Goal: Task Accomplishment & Management: Complete application form

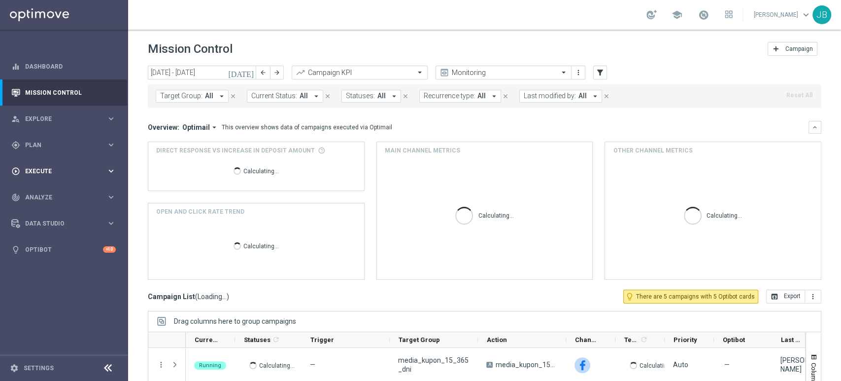
click at [62, 167] on div "play_circle_outline Execute" at bounding box center [58, 171] width 95 height 9
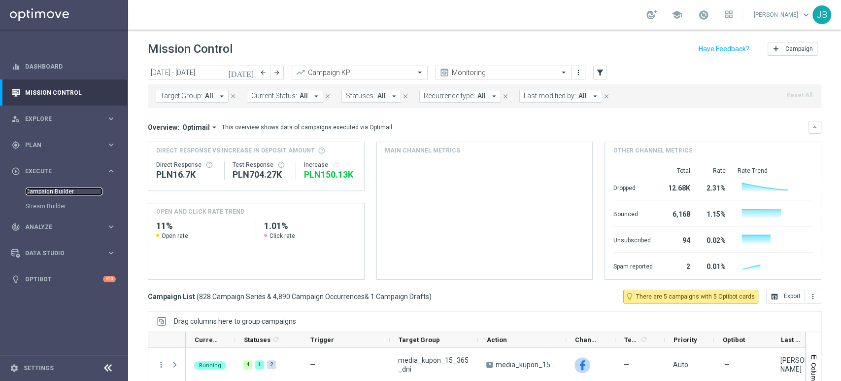
click at [59, 188] on link "Campaign Builder" at bounding box center [64, 191] width 77 height 8
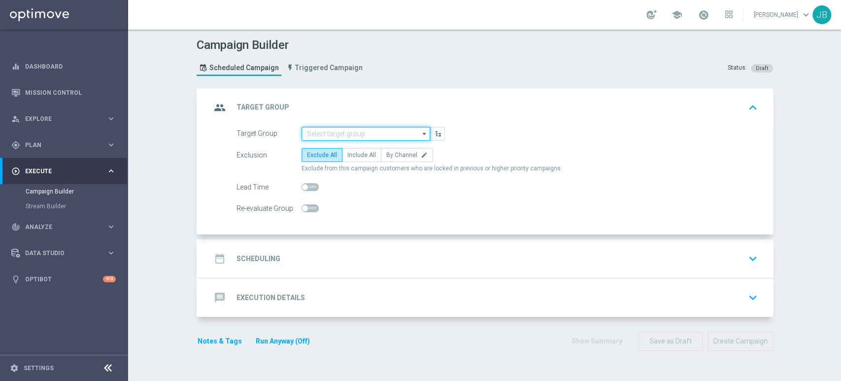
click at [332, 127] on input at bounding box center [366, 134] width 129 height 14
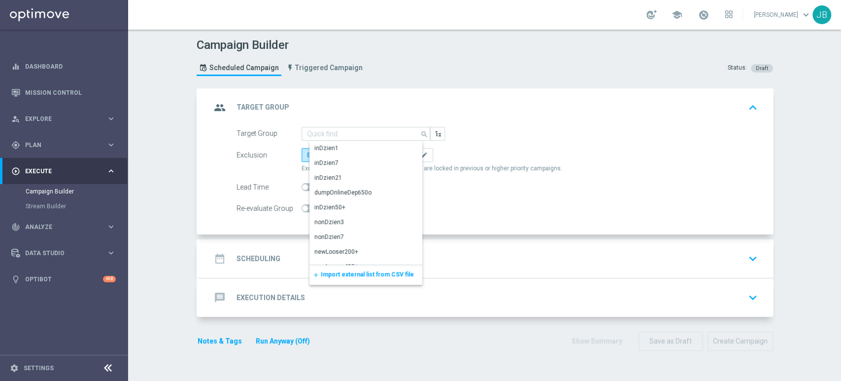
click at [334, 271] on span "Import external list from CSV file" at bounding box center [367, 274] width 93 height 7
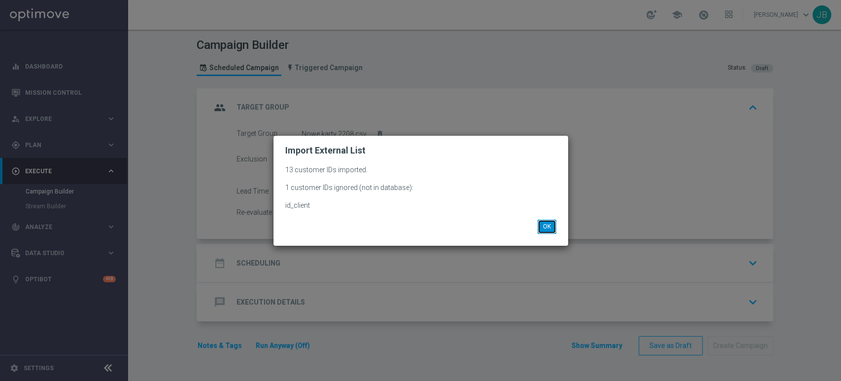
click at [539, 222] on button "OK" at bounding box center [547, 226] width 19 height 14
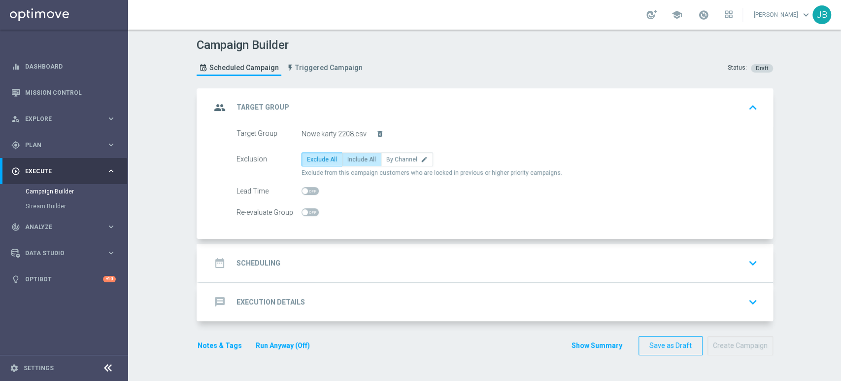
click at [348, 156] on span "Include All" at bounding box center [362, 159] width 29 height 7
click at [348, 158] on input "Include All" at bounding box center [351, 161] width 6 height 6
radio input "true"
click at [329, 244] on div "date_range Scheduling keyboard_arrow_down" at bounding box center [486, 263] width 574 height 38
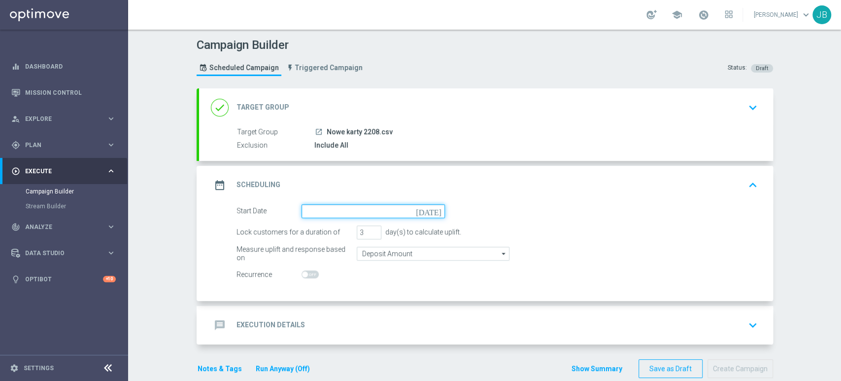
click at [335, 209] on input at bounding box center [373, 211] width 143 height 14
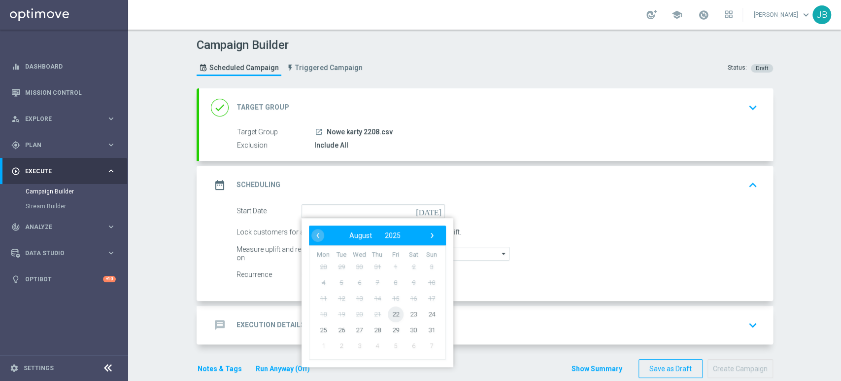
click at [394, 310] on span "22" at bounding box center [395, 314] width 16 height 16
type input "[DATE]"
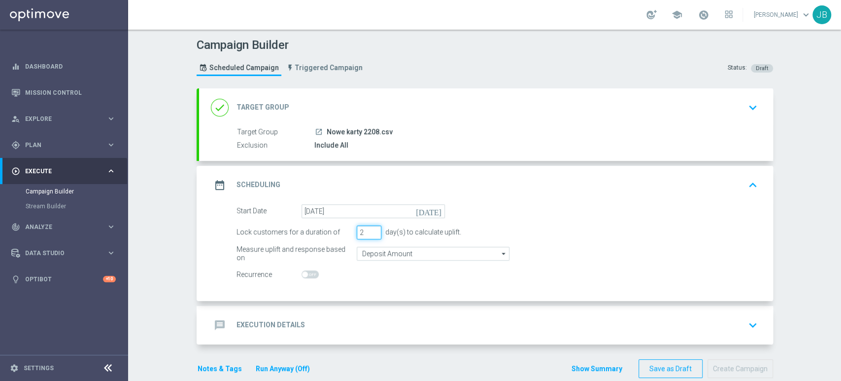
click at [372, 233] on input "2" at bounding box center [369, 232] width 25 height 14
type input "1"
click at [372, 233] on input "1" at bounding box center [369, 232] width 25 height 14
click at [345, 317] on div "message Execution Details keyboard_arrow_down" at bounding box center [486, 324] width 551 height 19
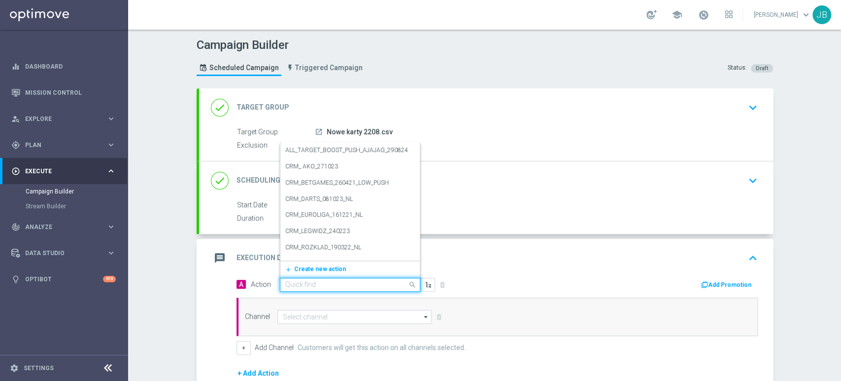
click at [303, 280] on input "text" at bounding box center [340, 284] width 110 height 8
click at [307, 268] on span "Create new action" at bounding box center [320, 268] width 52 height 7
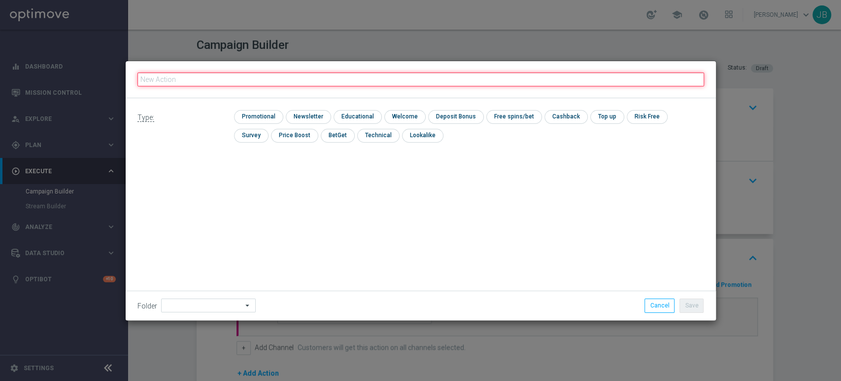
click at [324, 74] on input "text" at bounding box center [421, 79] width 567 height 14
paste input "(LPZ - SMS) nowy klient powitanie_24012024"
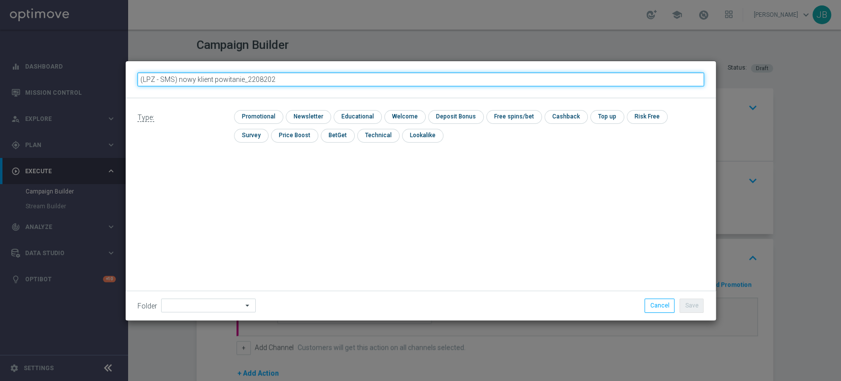
type input "(LPZ - SMS) nowy klient powitanie_22082025"
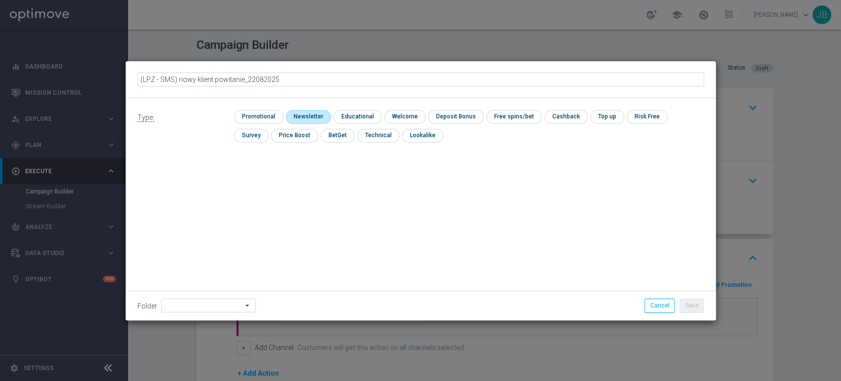
click at [303, 115] on input "checkbox" at bounding box center [307, 116] width 43 height 13
checkbox input "true"
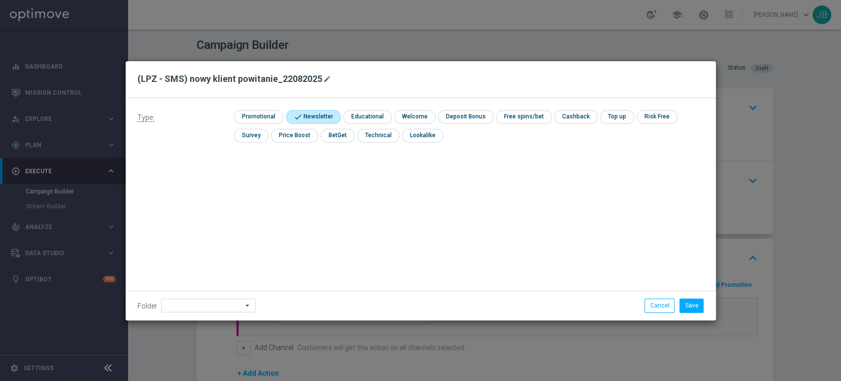
click at [191, 312] on div "Folder arrow_drop_down Drag here to set row groups Drag here to set column labe…" at bounding box center [421, 305] width 582 height 14
click at [192, 308] on input at bounding box center [208, 305] width 95 height 14
click at [212, 201] on div "[PERSON_NAME]" at bounding box center [215, 205] width 92 height 14
type input "[PERSON_NAME]"
click at [693, 309] on button "Save" at bounding box center [692, 305] width 24 height 14
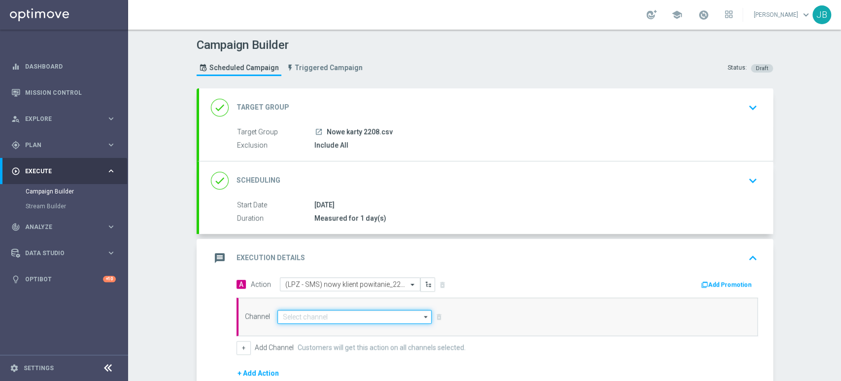
click at [364, 314] on input at bounding box center [355, 317] width 155 height 14
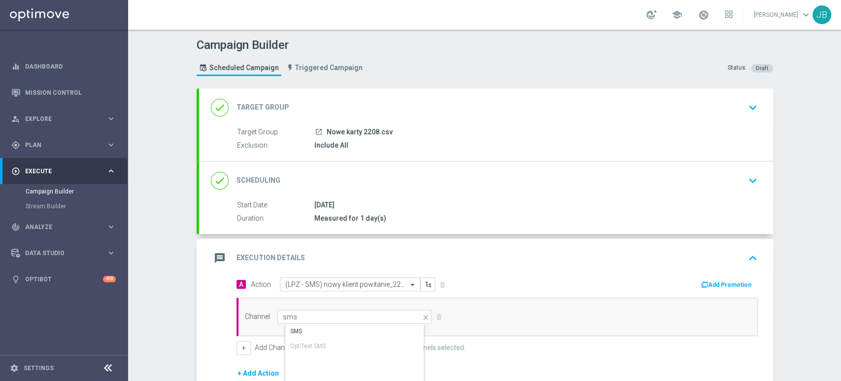
click at [359, 328] on div "SMS" at bounding box center [362, 331] width 155 height 14
type input "SMS"
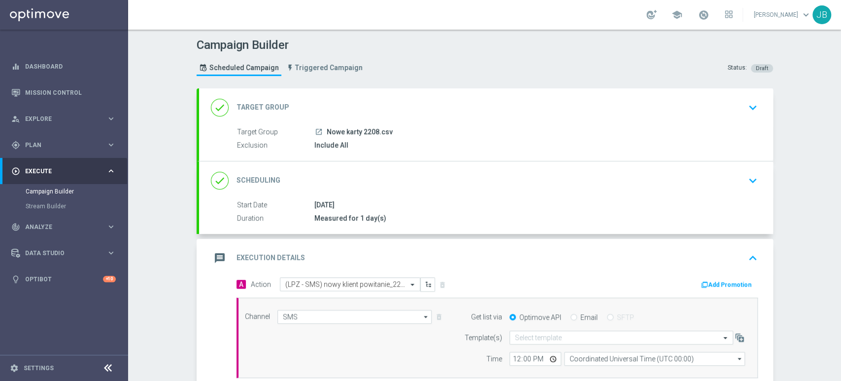
scroll to position [137, 0]
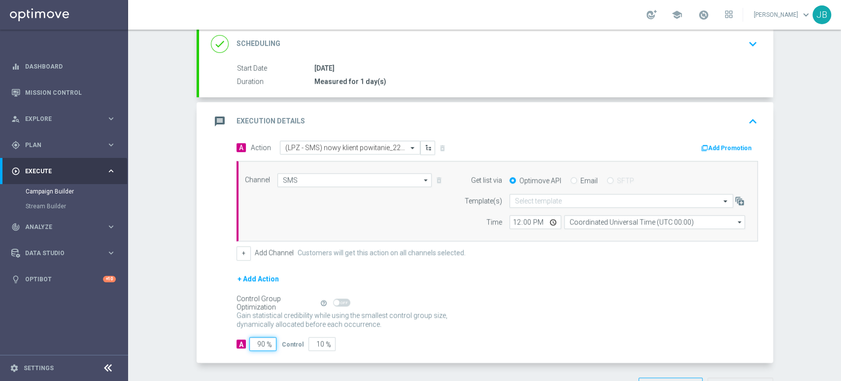
click at [256, 342] on input "90" at bounding box center [262, 344] width 27 height 14
type input "0"
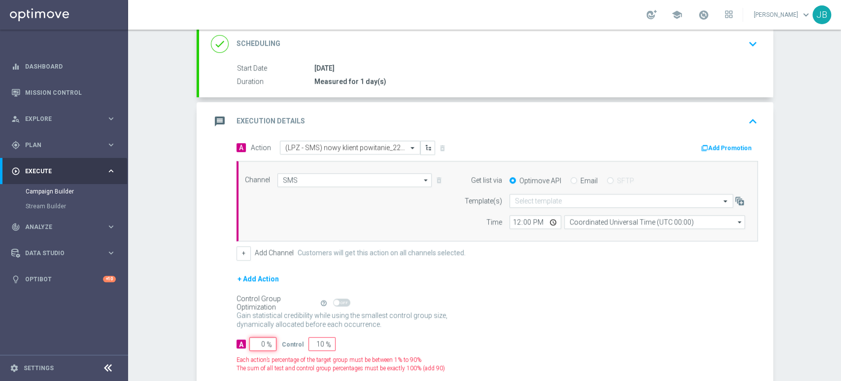
type input "100"
type input "0"
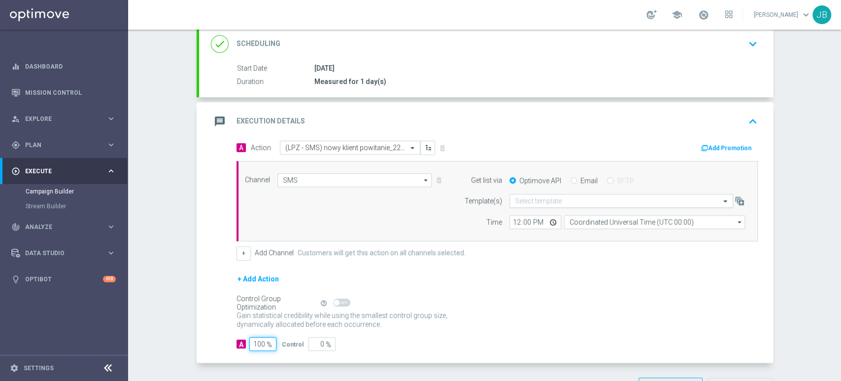
type input "100"
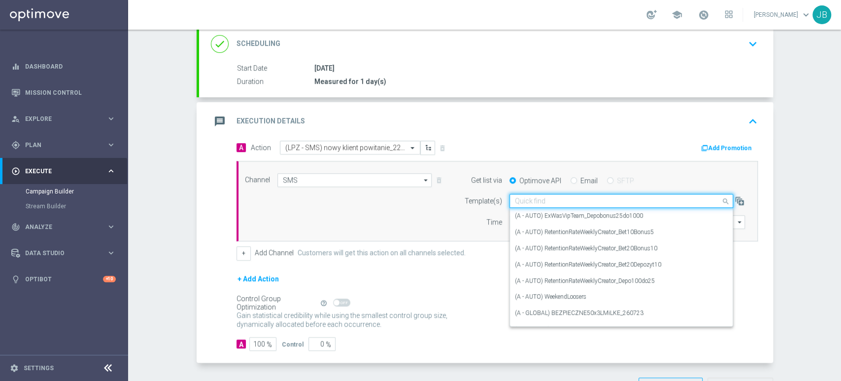
click at [565, 204] on input "text" at bounding box center [611, 201] width 193 height 8
paste input "(LPZ - SMS) nowy klient powitanie_24012024"
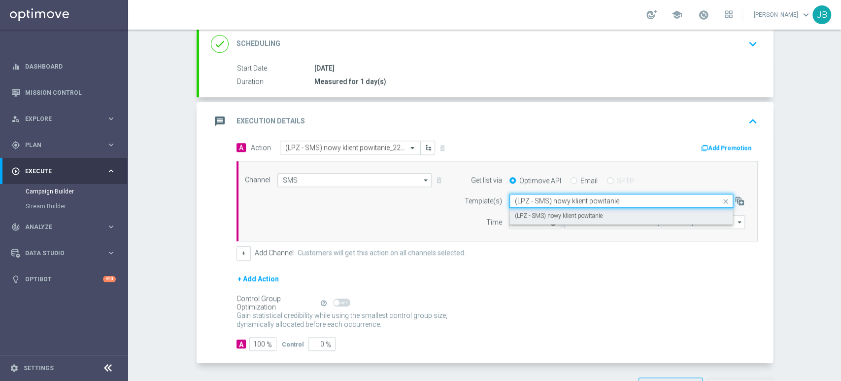
click at [552, 221] on div "(LPZ - SMS) nowy klient powitanie" at bounding box center [621, 216] width 213 height 16
type input "(LPZ - SMS) nowy klient powitanie"
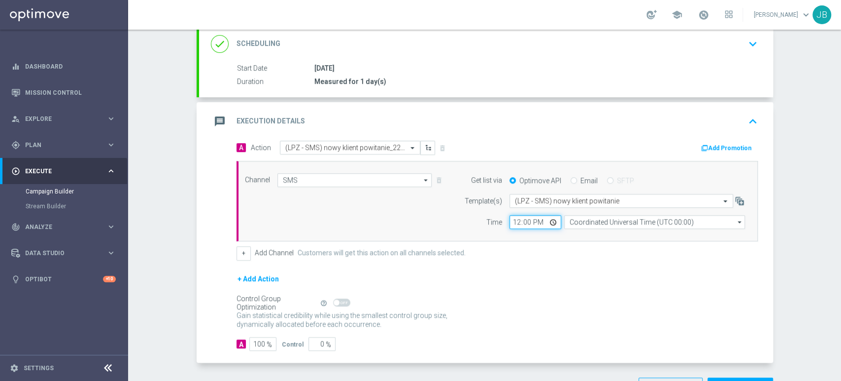
click at [510, 223] on input "12:00" at bounding box center [536, 222] width 52 height 14
type input "09:22"
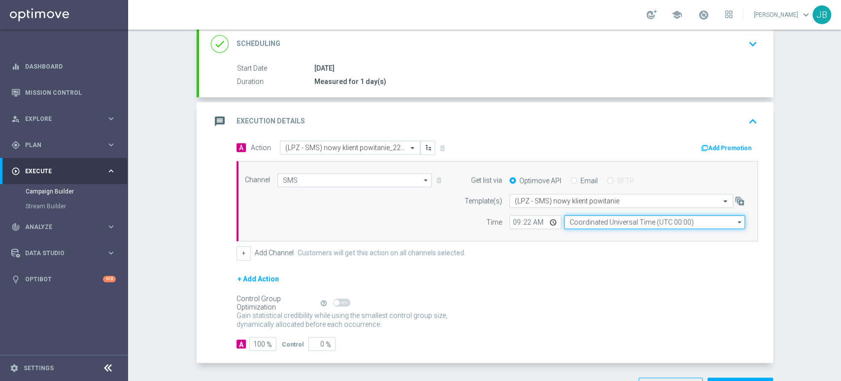
click at [583, 220] on input "Coordinated Universal Time (UTC 00:00)" at bounding box center [654, 222] width 181 height 14
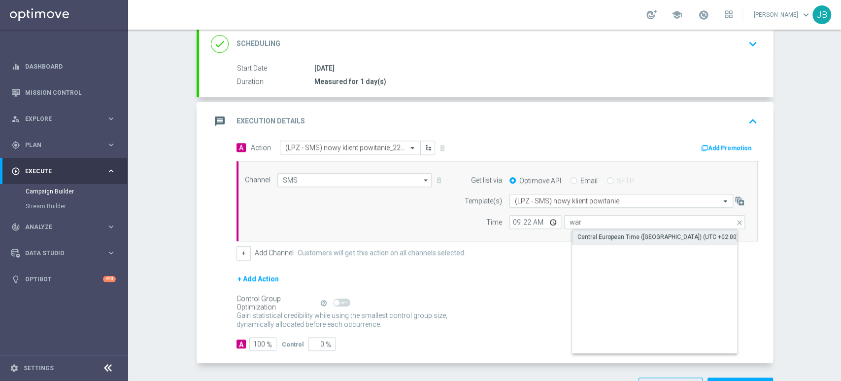
click at [585, 234] on div "Central European Time ([GEOGRAPHIC_DATA]) (UTC +02:00)" at bounding box center [658, 236] width 161 height 9
type input "Central European Time ([GEOGRAPHIC_DATA]) (UTC +02:00)"
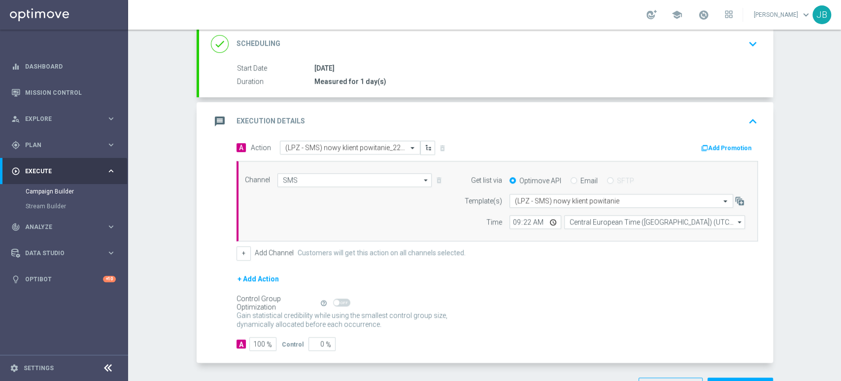
click at [840, 84] on div "Campaign Builder Scheduled Campaign Triggered Campaign Status: Draft done Targe…" at bounding box center [484, 205] width 713 height 351
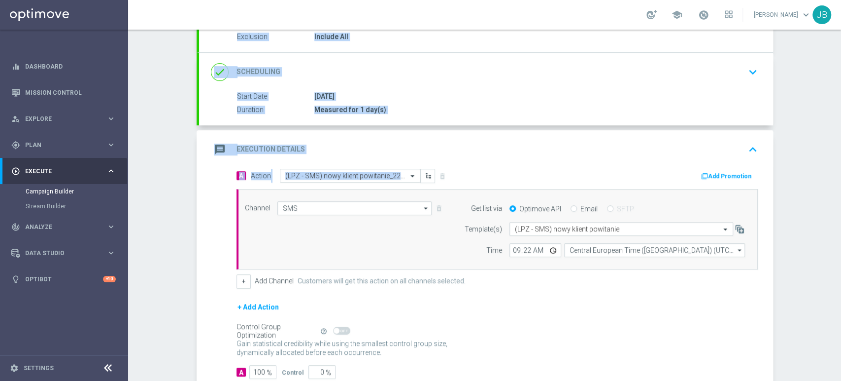
scroll to position [152, 0]
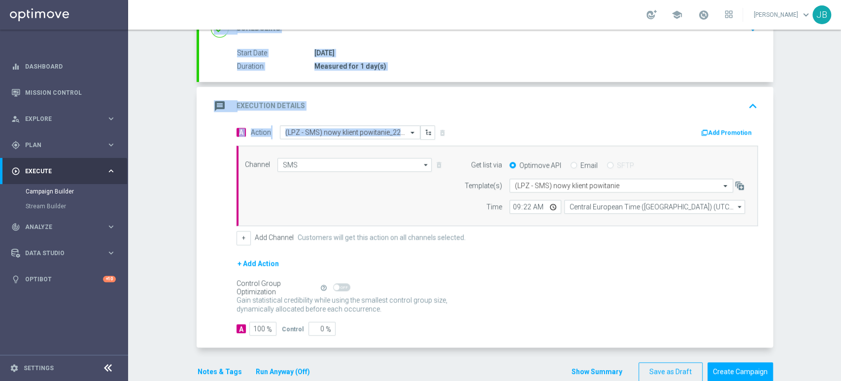
drag, startPoint x: 840, startPoint y: 70, endPoint x: 840, endPoint y: 168, distance: 98.1
click at [840, 168] on div "Campaign Builder Scheduled Campaign Triggered Campaign Status: Draft done Targe…" at bounding box center [484, 205] width 713 height 351
click at [784, 201] on div "Campaign Builder Scheduled Campaign Triggered Campaign Status: Draft done Targe…" at bounding box center [484, 205] width 713 height 351
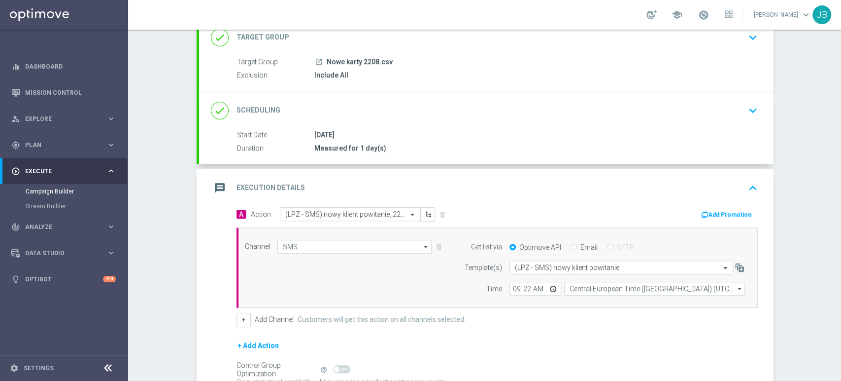
scroll to position [23, 0]
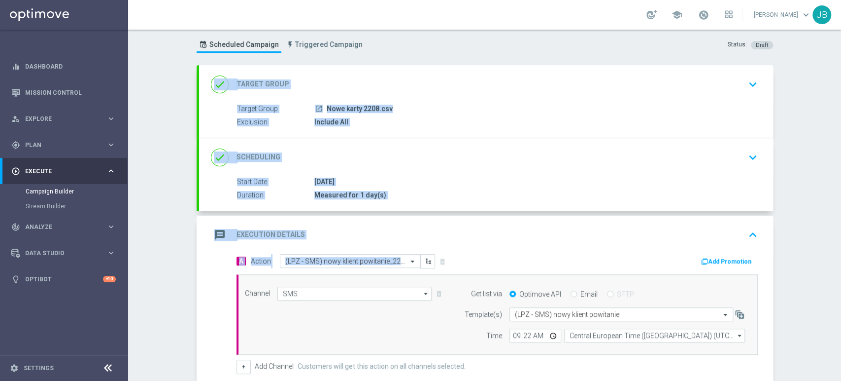
drag, startPoint x: 840, startPoint y: 194, endPoint x: 840, endPoint y: 111, distance: 82.3
click at [840, 111] on div "Campaign Builder Scheduled Campaign Triggered Campaign Status: Draft done Targe…" at bounding box center [484, 205] width 713 height 351
click at [821, 117] on div "Campaign Builder Scheduled Campaign Triggered Campaign Status: Draft done Targe…" at bounding box center [484, 205] width 713 height 351
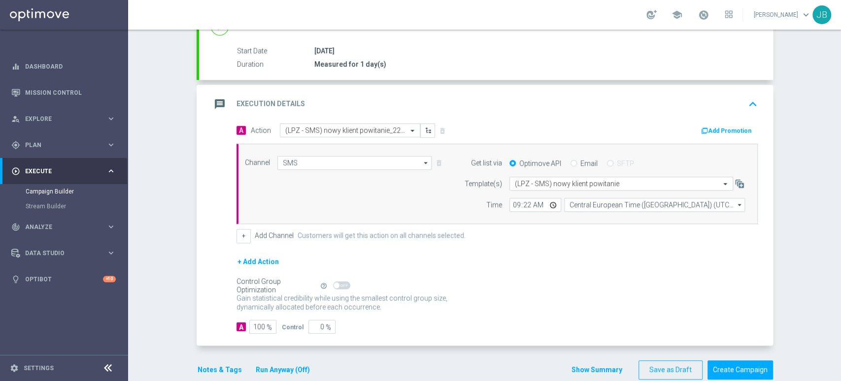
scroll to position [156, 0]
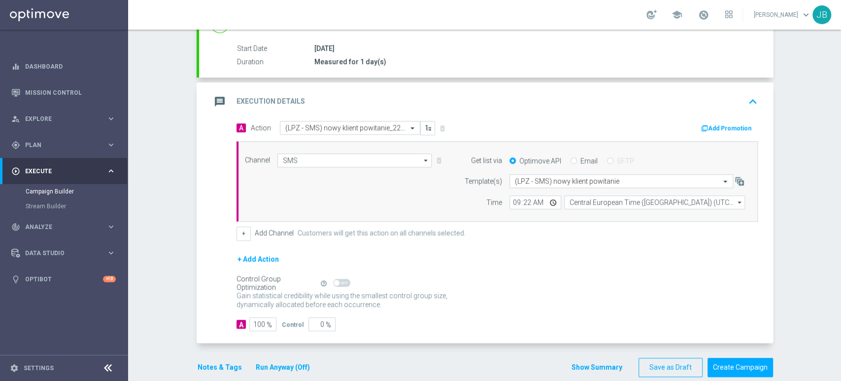
click at [800, 212] on div "Campaign Builder Scheduled Campaign Triggered Campaign Status: Draft done Targe…" at bounding box center [484, 205] width 713 height 351
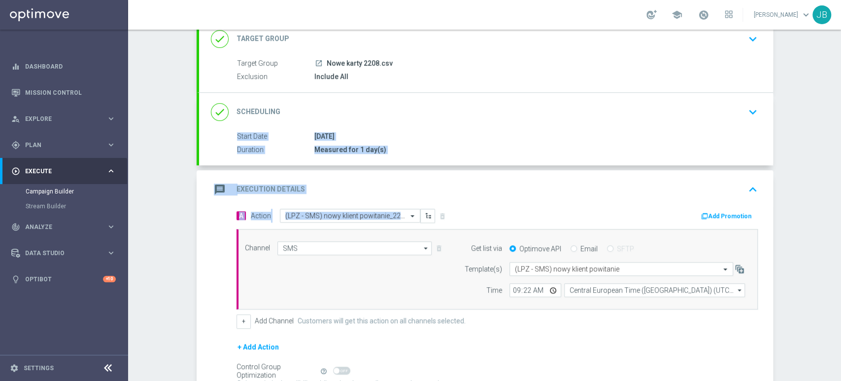
scroll to position [39, 0]
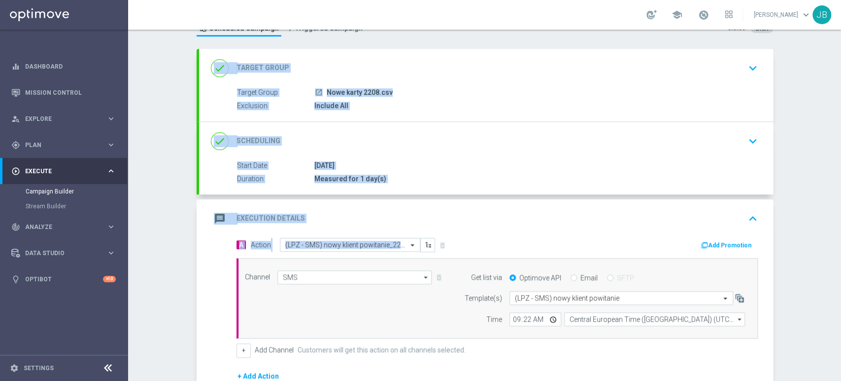
drag, startPoint x: 840, startPoint y: 171, endPoint x: 828, endPoint y: 97, distance: 75.0
click at [828, 97] on div "Campaign Builder Scheduled Campaign Triggered Campaign Status: Draft done Targe…" at bounding box center [484, 205] width 713 height 351
click at [777, 140] on div "Campaign Builder Scheduled Campaign Triggered Campaign Status: Draft done Targe…" at bounding box center [484, 205] width 713 height 351
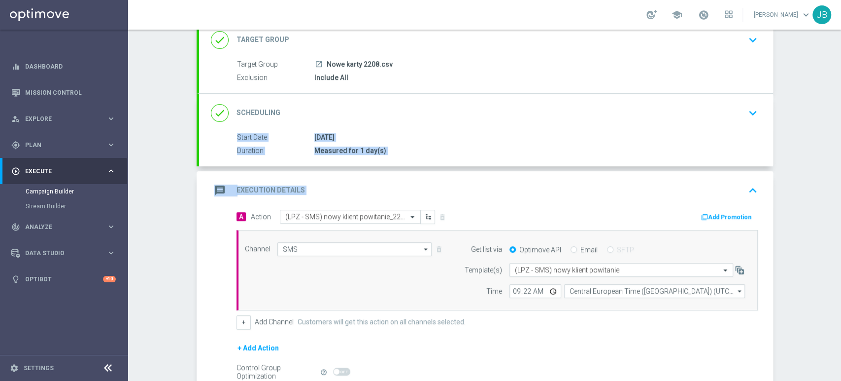
scroll to position [71, 0]
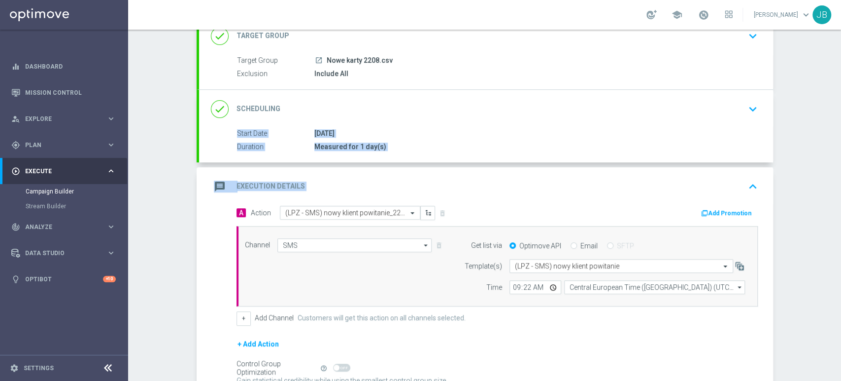
drag, startPoint x: 840, startPoint y: 147, endPoint x: 840, endPoint y: 168, distance: 21.2
click at [840, 168] on div "Campaign Builder Scheduled Campaign Triggered Campaign Status: Draft done Targe…" at bounding box center [484, 205] width 713 height 351
click at [796, 164] on div "Campaign Builder Scheduled Campaign Triggered Campaign Status: Draft done Targe…" at bounding box center [484, 205] width 713 height 351
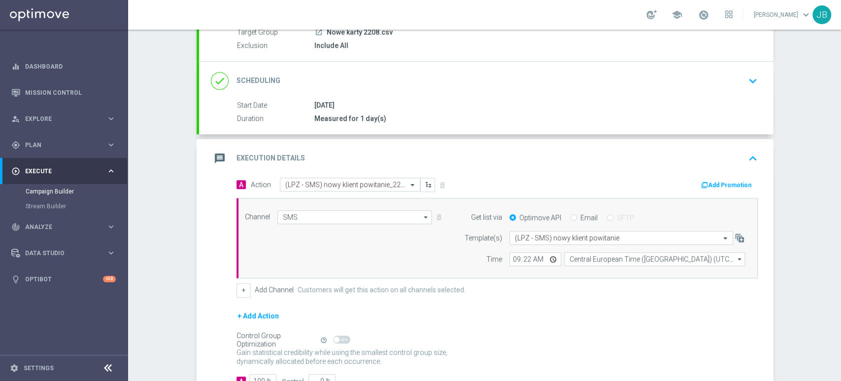
scroll to position [90, 0]
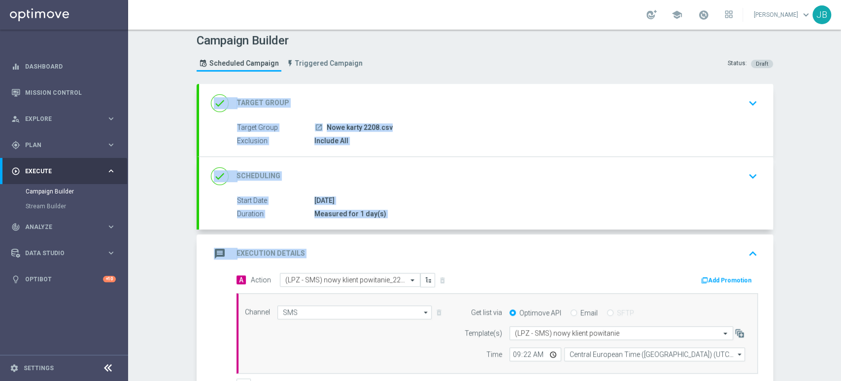
drag, startPoint x: 840, startPoint y: 159, endPoint x: 839, endPoint y: 105, distance: 53.2
click at [839, 105] on div "Campaign Builder Scheduled Campaign Triggered Campaign Status: Draft done Targe…" at bounding box center [484, 205] width 713 height 351
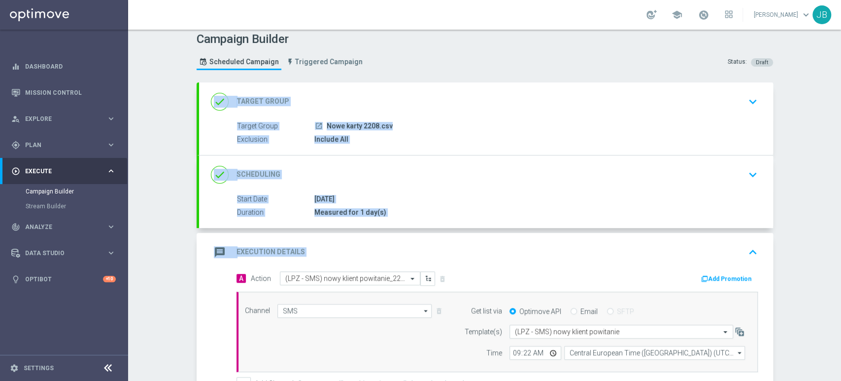
click at [815, 126] on div "Campaign Builder Scheduled Campaign Triggered Campaign Status: Draft done Targe…" at bounding box center [484, 205] width 713 height 351
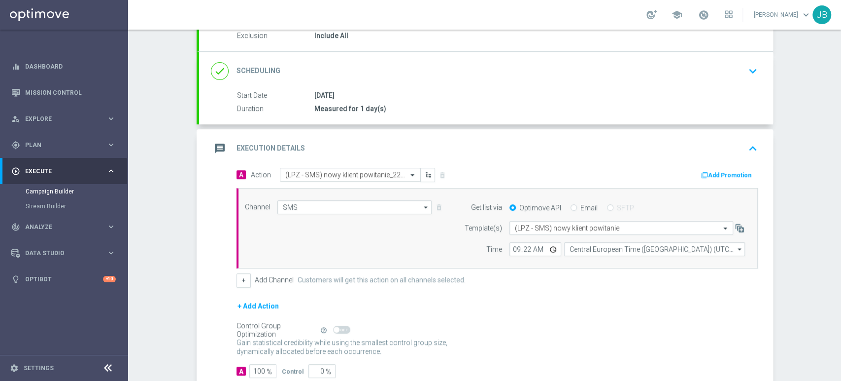
scroll to position [152, 0]
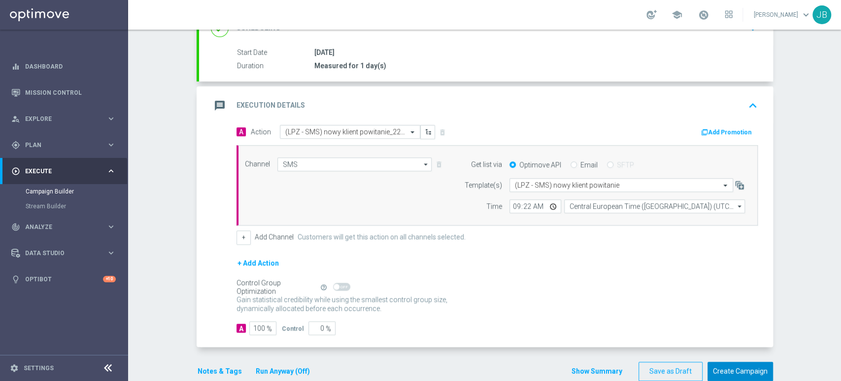
click at [722, 372] on button "Create Campaign" at bounding box center [741, 370] width 66 height 19
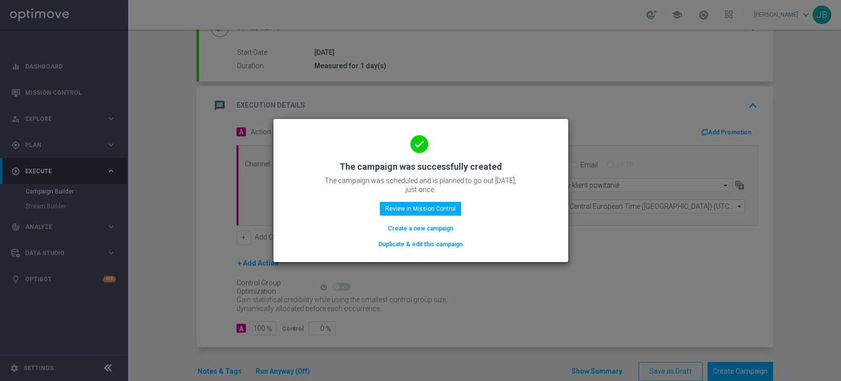
click at [415, 228] on button "Create a new campaign" at bounding box center [421, 228] width 68 height 11
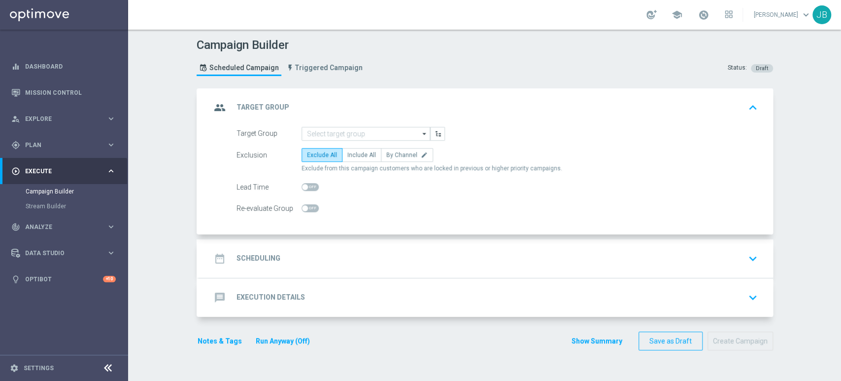
scroll to position [0, 0]
click at [61, 139] on div "gps_fixed Plan keyboard_arrow_right" at bounding box center [63, 145] width 127 height 26
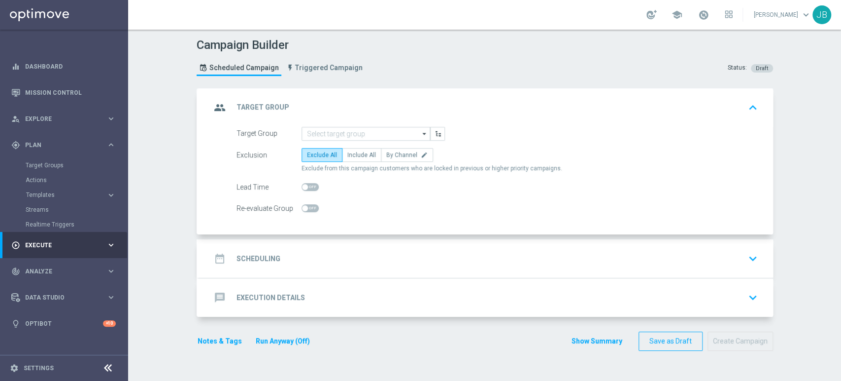
click at [47, 239] on div "play_circle_outline Execute keyboard_arrow_right" at bounding box center [63, 245] width 127 height 26
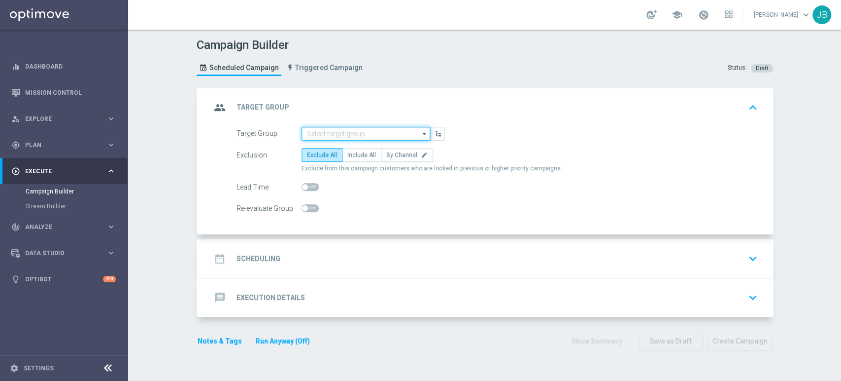
click at [323, 133] on input at bounding box center [366, 134] width 129 height 14
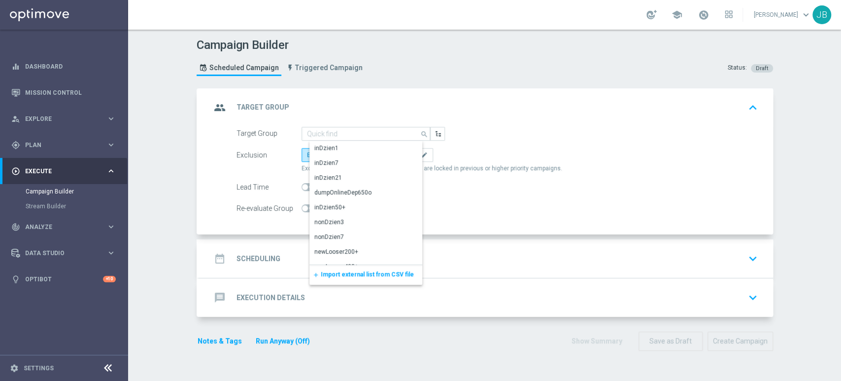
click at [334, 269] on div "add Import external list from CSV file" at bounding box center [366, 275] width 113 height 20
click at [335, 275] on span "Import external list from CSV file" at bounding box center [367, 274] width 93 height 7
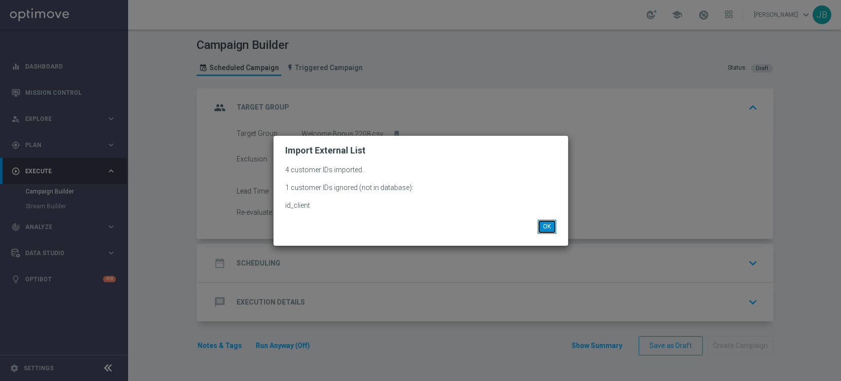
click at [546, 227] on button "OK" at bounding box center [547, 226] width 19 height 14
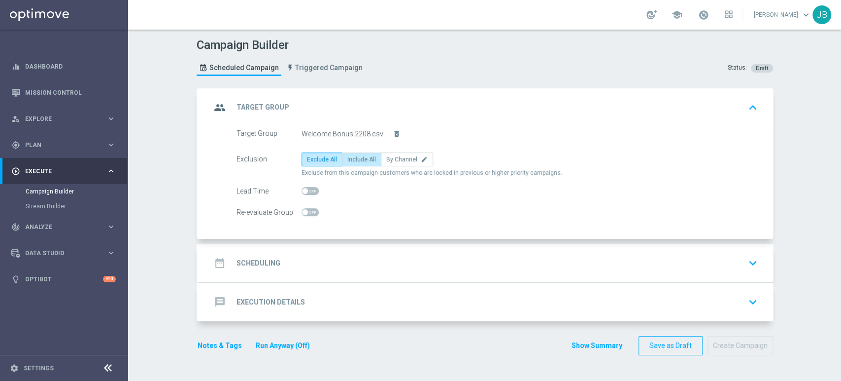
click at [342, 161] on label "Include All" at bounding box center [361, 159] width 39 height 14
click at [348, 161] on input "Include All" at bounding box center [351, 161] width 6 height 6
radio input "true"
click at [308, 264] on div "date_range Scheduling keyboard_arrow_down" at bounding box center [486, 262] width 551 height 19
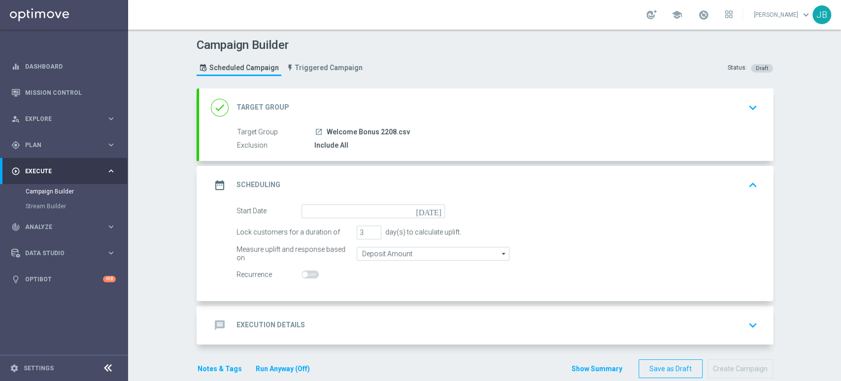
click at [318, 220] on form "Start Date today Lock customers for a duration of 3 day(s) to calculate uplift.…" at bounding box center [498, 242] width 522 height 77
click at [319, 216] on input at bounding box center [373, 211] width 143 height 14
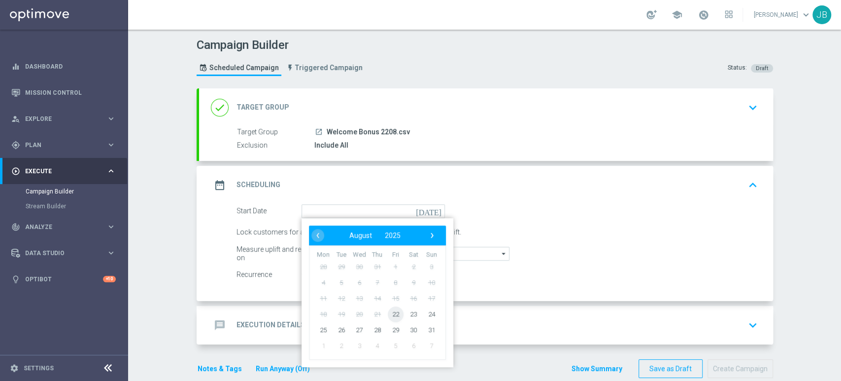
click at [394, 313] on span "22" at bounding box center [395, 314] width 16 height 16
type input "[DATE]"
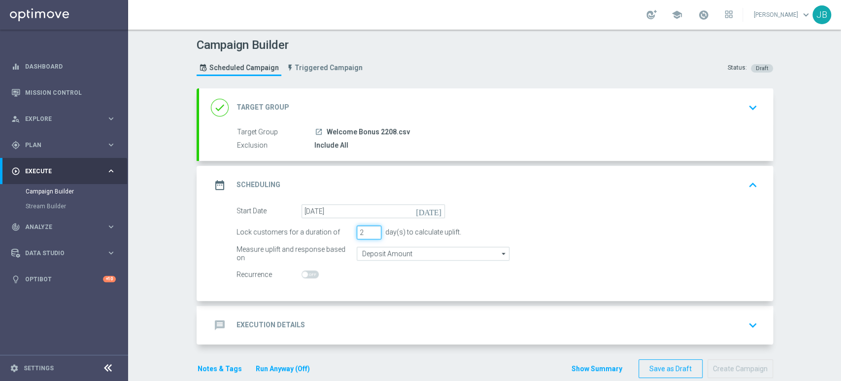
click at [368, 234] on input "2" at bounding box center [369, 232] width 25 height 14
type input "1"
click at [368, 234] on input "1" at bounding box center [369, 232] width 25 height 14
click at [327, 323] on div "message Execution Details keyboard_arrow_down" at bounding box center [486, 324] width 551 height 19
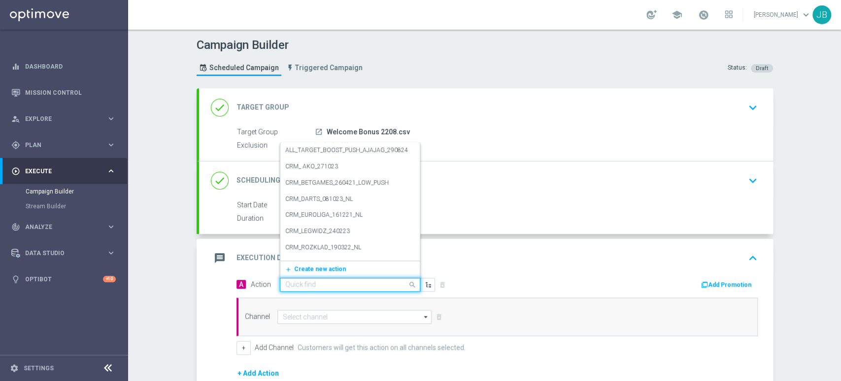
click at [322, 283] on input "text" at bounding box center [340, 284] width 110 height 8
type input "s"
click at [327, 265] on span "Create new action" at bounding box center [320, 268] width 52 height 7
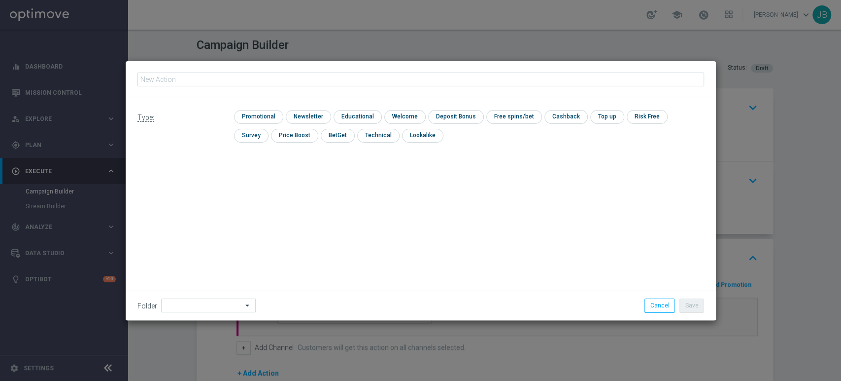
type input "(LPZ - TARGET) Welcome Bonus_22082025"
click at [300, 120] on input "checkbox" at bounding box center [307, 116] width 43 height 13
checkbox input "true"
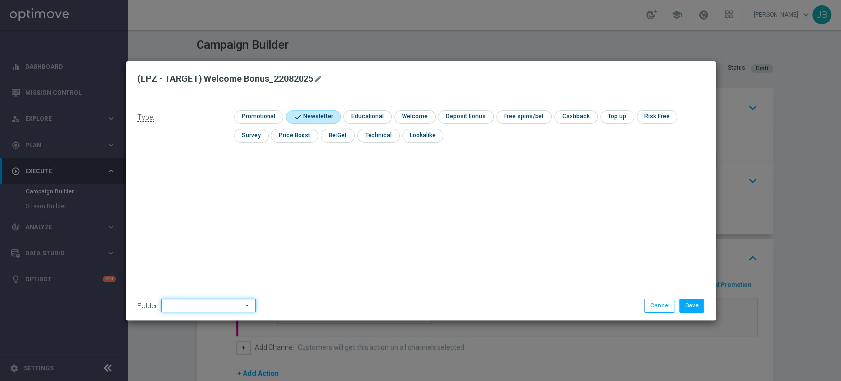
click at [204, 306] on input at bounding box center [208, 305] width 95 height 14
click at [220, 206] on div "[PERSON_NAME]" at bounding box center [215, 205] width 92 height 14
type input "[PERSON_NAME]"
click at [683, 304] on button "Save" at bounding box center [692, 305] width 24 height 14
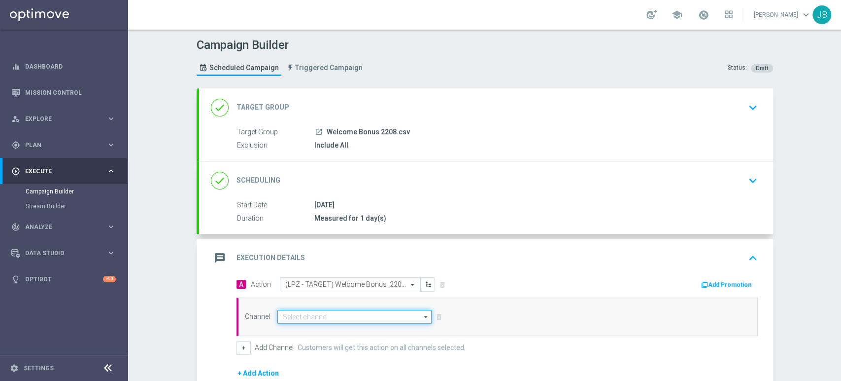
click at [330, 314] on input at bounding box center [355, 317] width 155 height 14
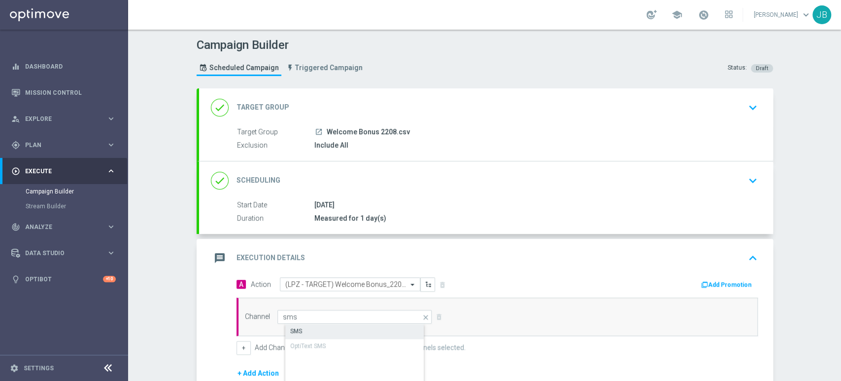
click at [327, 324] on div "SMS" at bounding box center [362, 331] width 155 height 14
type input "SMS"
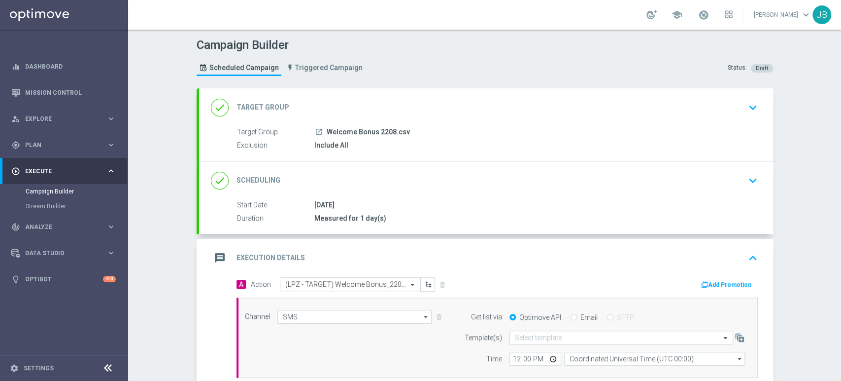
drag, startPoint x: 840, startPoint y: 251, endPoint x: 840, endPoint y: 345, distance: 93.7
click at [840, 345] on div "Campaign Builder Scheduled Campaign Triggered Campaign Status: Draft done Targe…" at bounding box center [484, 205] width 713 height 351
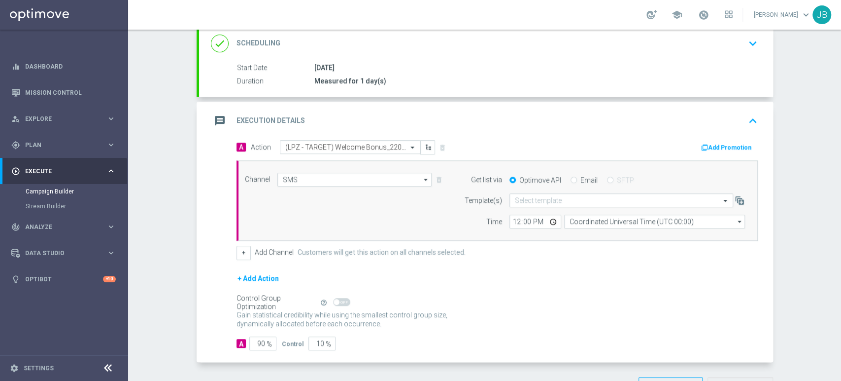
click at [558, 272] on div "+ Add Action" at bounding box center [498, 284] width 522 height 25
click at [254, 338] on input "90" at bounding box center [262, 343] width 27 height 14
type input "0"
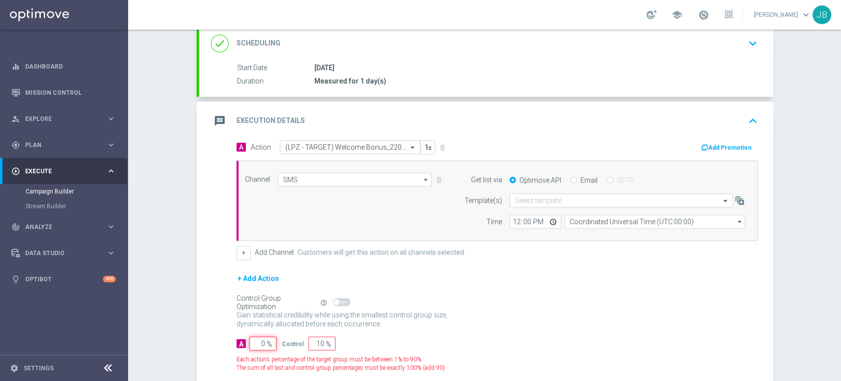
type input "100"
type input "0"
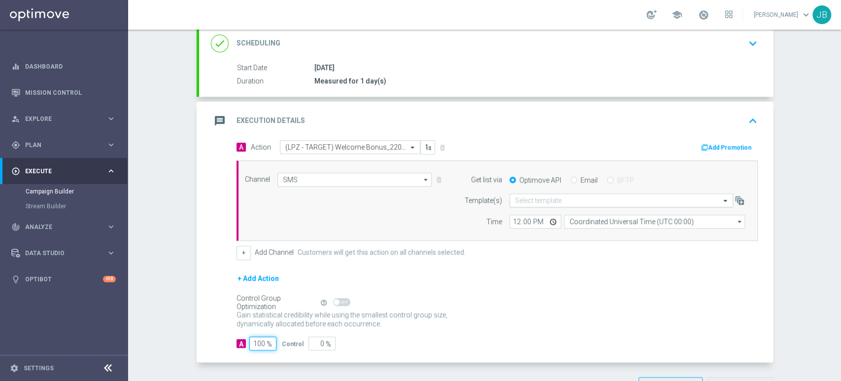
type input "100"
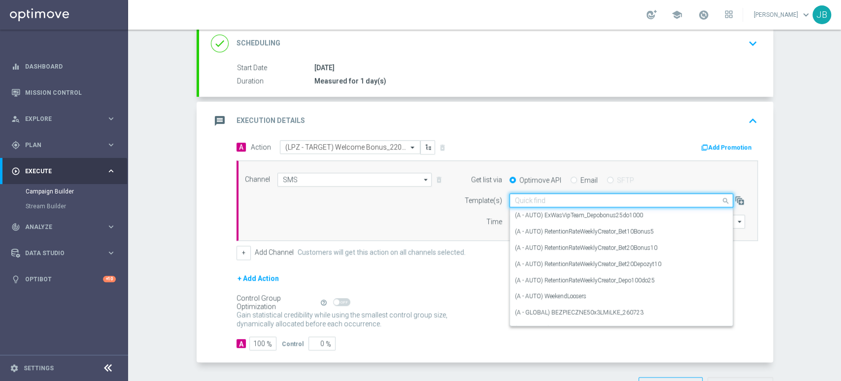
click at [557, 199] on input "text" at bounding box center [611, 200] width 193 height 8
paste input "(LPZ - TARGET) Welcome Bonus_22082025"
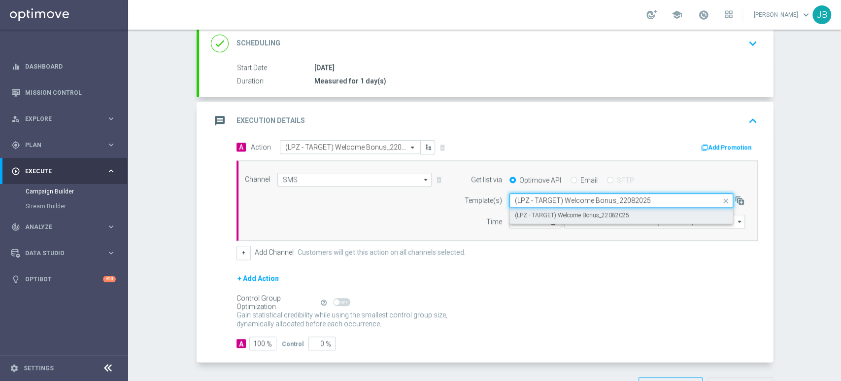
click at [555, 211] on label "(LPZ - TARGET) Welcome Bonus_22082025" at bounding box center [572, 215] width 114 height 8
type input "(LPZ - TARGET) Welcome Bonus_22082025"
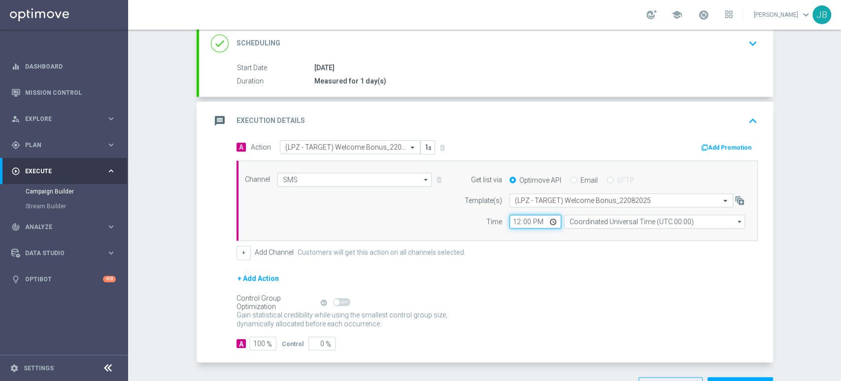
click at [514, 223] on input "12:00" at bounding box center [536, 221] width 52 height 14
type input "09:36"
click at [591, 220] on input "Coordinated Universal Time (UTC 00:00)" at bounding box center [654, 221] width 181 height 14
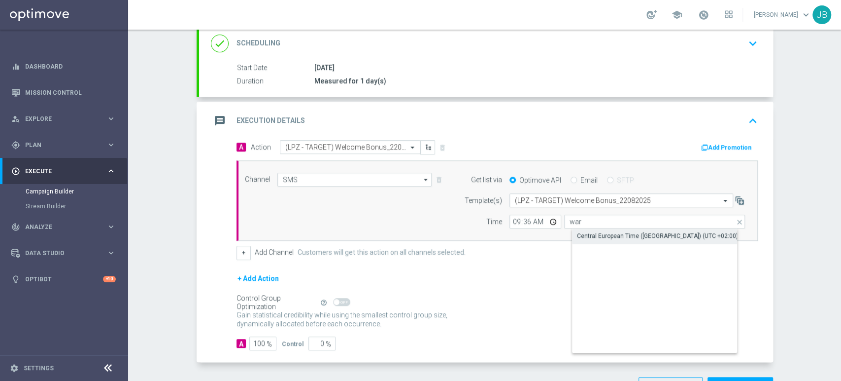
click at [591, 234] on div "Central European Time ([GEOGRAPHIC_DATA]) (UTC +02:00)" at bounding box center [657, 235] width 161 height 9
type input "Central European Time ([GEOGRAPHIC_DATA]) (UTC +02:00)"
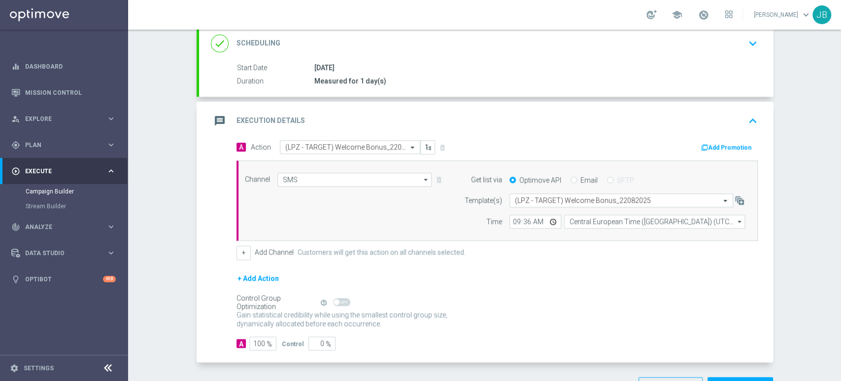
click at [840, 56] on div "Campaign Builder Scheduled Campaign Triggered Campaign Status: Draft done Targe…" at bounding box center [484, 205] width 713 height 351
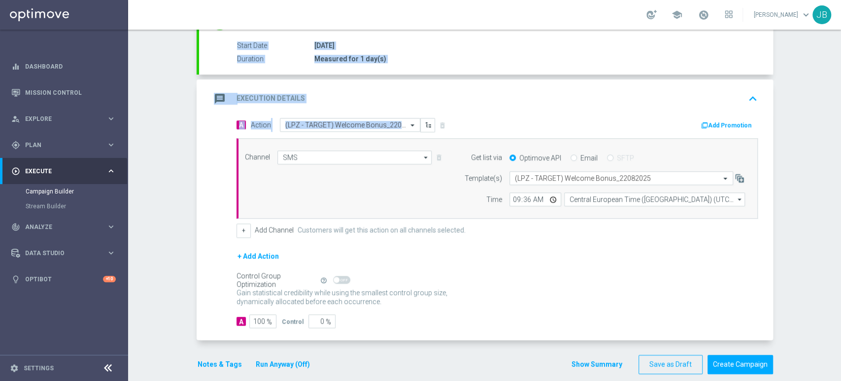
scroll to position [162, 0]
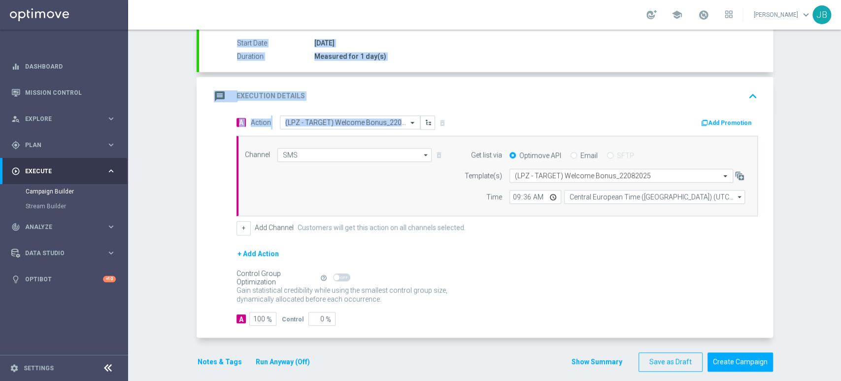
drag, startPoint x: 840, startPoint y: 56, endPoint x: 840, endPoint y: 159, distance: 103.0
click at [840, 159] on div "Campaign Builder Scheduled Campaign Triggered Campaign Status: Draft done Targe…" at bounding box center [484, 205] width 713 height 351
click at [744, 356] on button "Create Campaign" at bounding box center [741, 361] width 66 height 19
